Goal: Information Seeking & Learning: Learn about a topic

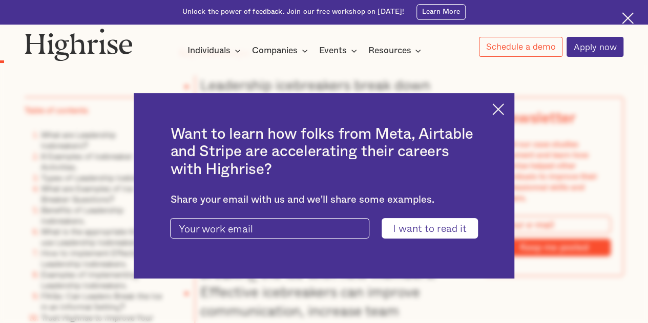
scroll to position [891, 0]
click at [504, 114] on img at bounding box center [498, 109] width 12 height 12
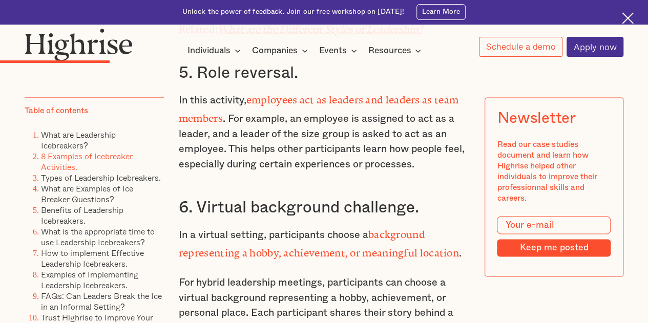
scroll to position [2590, 0]
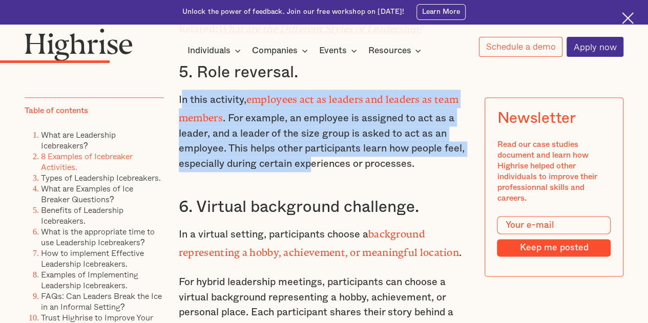
drag, startPoint x: 181, startPoint y: 95, endPoint x: 310, endPoint y: 161, distance: 144.3
click at [310, 161] on p "In this activity, employees act as leaders and leaders as team members . For ex…" at bounding box center [324, 131] width 291 height 82
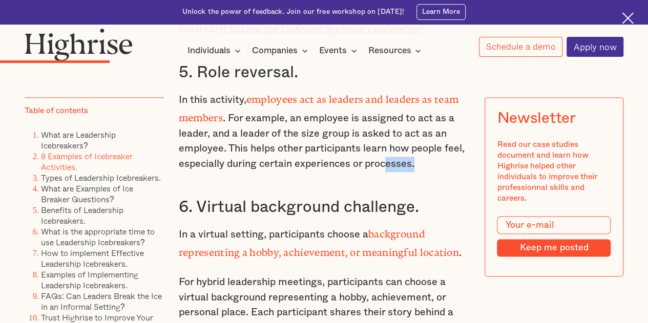
drag, startPoint x: 388, startPoint y: 163, endPoint x: 434, endPoint y: 163, distance: 46.6
click at [434, 163] on p "In this activity, employees act as leaders and leaders as team members . For ex…" at bounding box center [324, 131] width 291 height 82
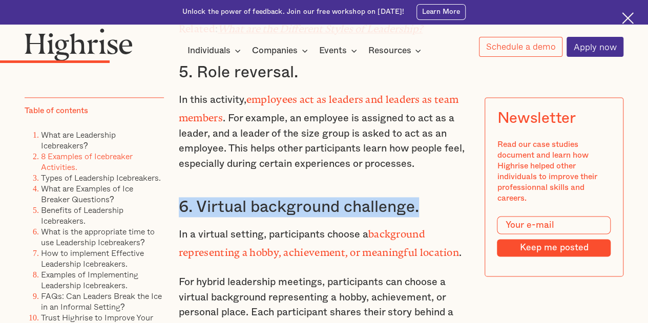
drag, startPoint x: 434, startPoint y: 163, endPoint x: 430, endPoint y: 185, distance: 22.4
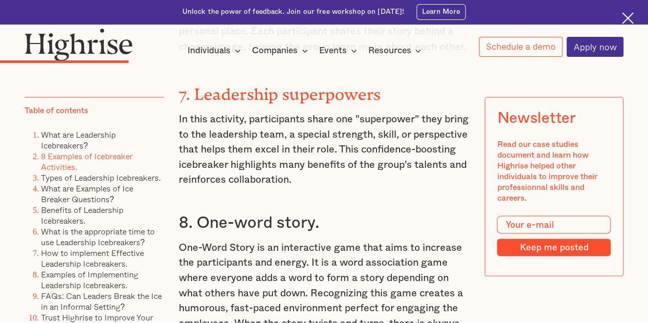
scroll to position [2871, 0]
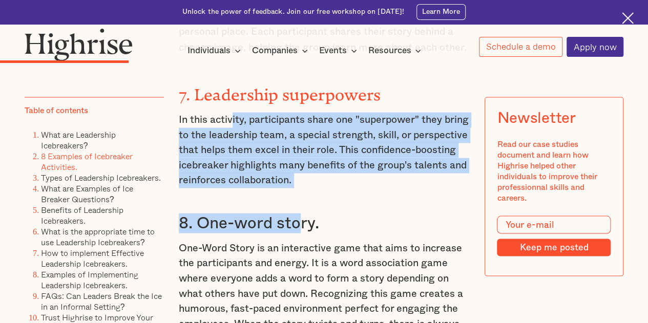
drag, startPoint x: 231, startPoint y: 103, endPoint x: 301, endPoint y: 181, distance: 104.1
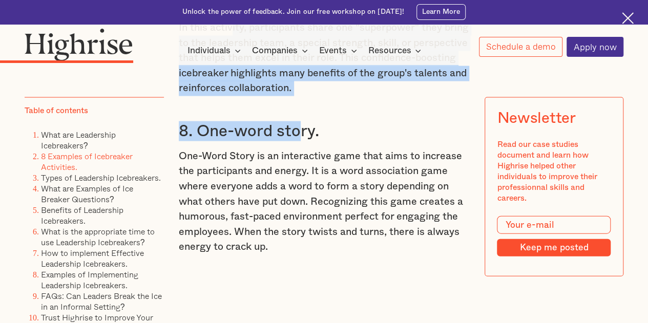
scroll to position [2964, 0]
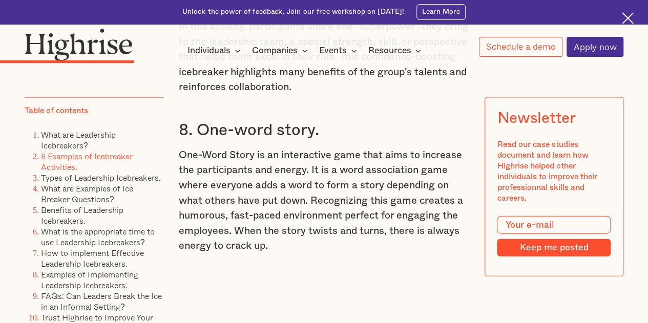
click at [301, 181] on p "One-Word Story is an interactive game that aims to increase the participants an…" at bounding box center [324, 201] width 291 height 106
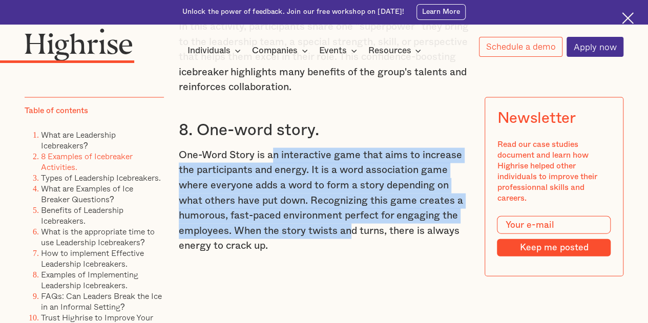
drag, startPoint x: 269, startPoint y: 146, endPoint x: 350, endPoint y: 233, distance: 118.5
click at [350, 233] on p "One-Word Story is an interactive game that aims to increase the participants an…" at bounding box center [324, 201] width 291 height 106
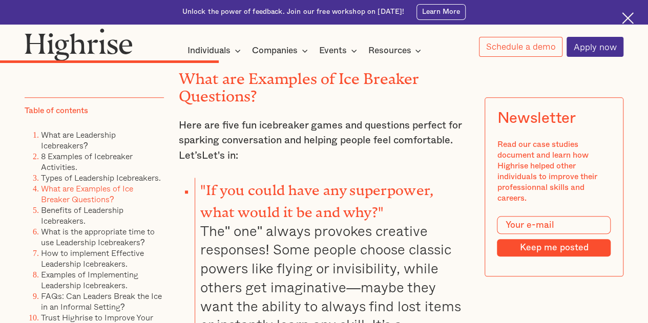
scroll to position [4325, 0]
